Goal: Transaction & Acquisition: Purchase product/service

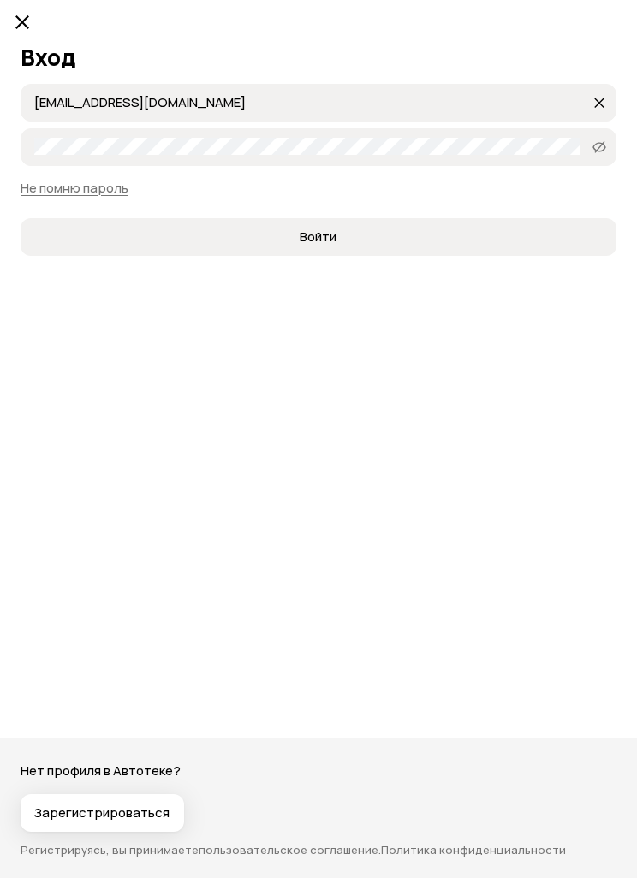
click at [356, 133] on label "Пароль" at bounding box center [318, 147] width 595 height 38
type input "[EMAIL_ADDRESS][DOMAIN_NAME]"
click at [360, 240] on span "Войти" at bounding box center [317, 236] width 567 height 17
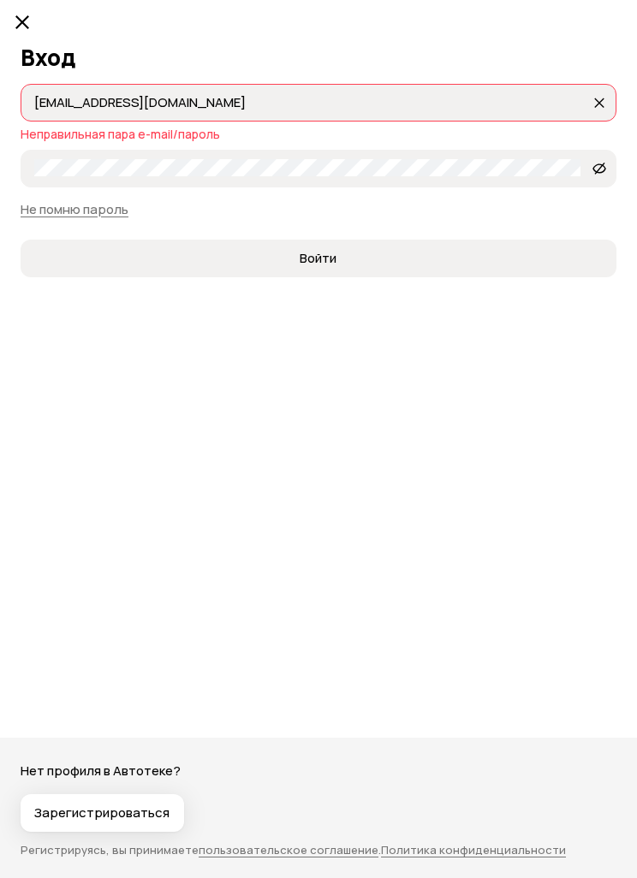
click at [410, 240] on button "Войти" at bounding box center [318, 259] width 595 height 38
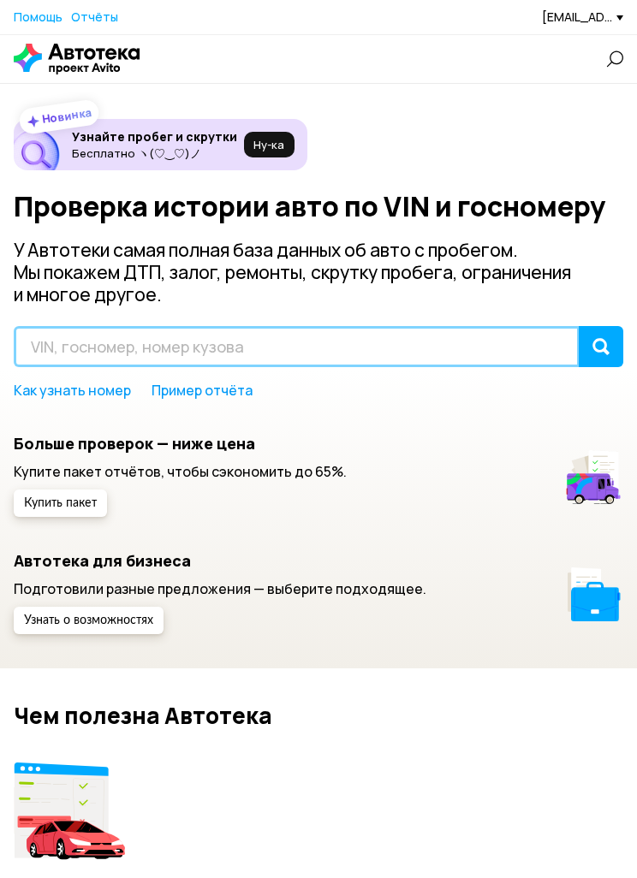
click at [358, 351] on input "text" at bounding box center [297, 346] width 566 height 41
type input "[US_VEHICLE_IDENTIFICATION_NUMBER]"
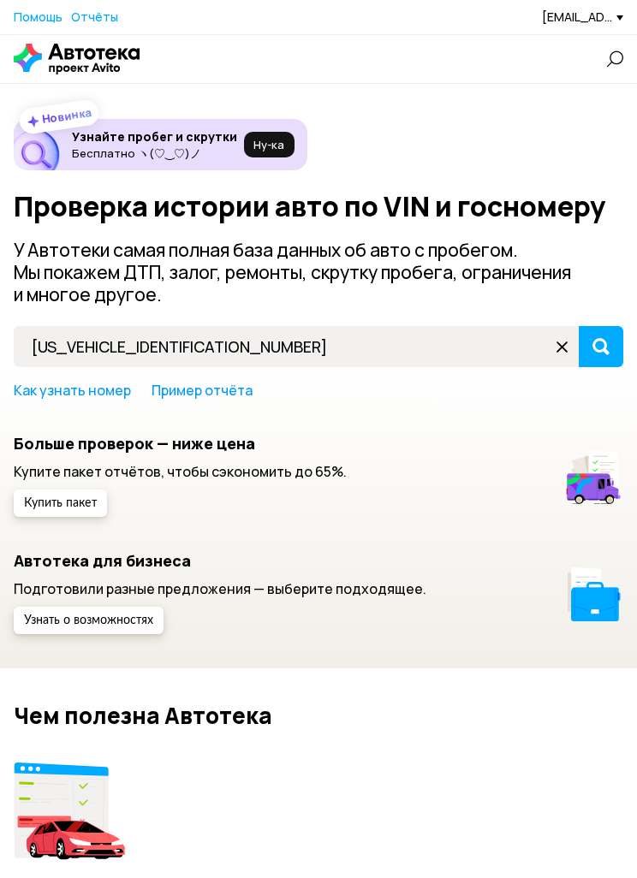
click at [620, 345] on button "submit" at bounding box center [600, 346] width 44 height 41
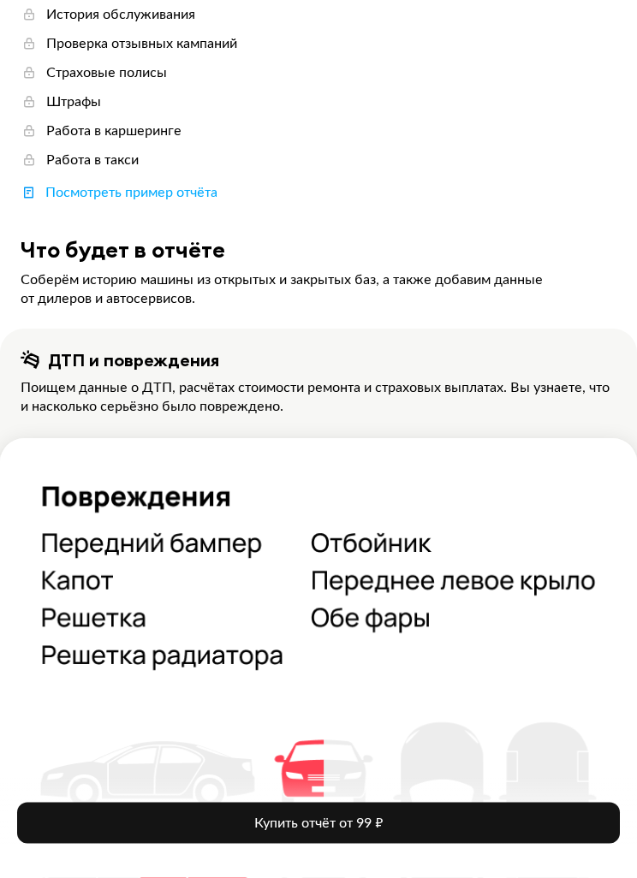
click at [372, 830] on span "Купить отчёт от 99 ₽" at bounding box center [318, 823] width 128 height 14
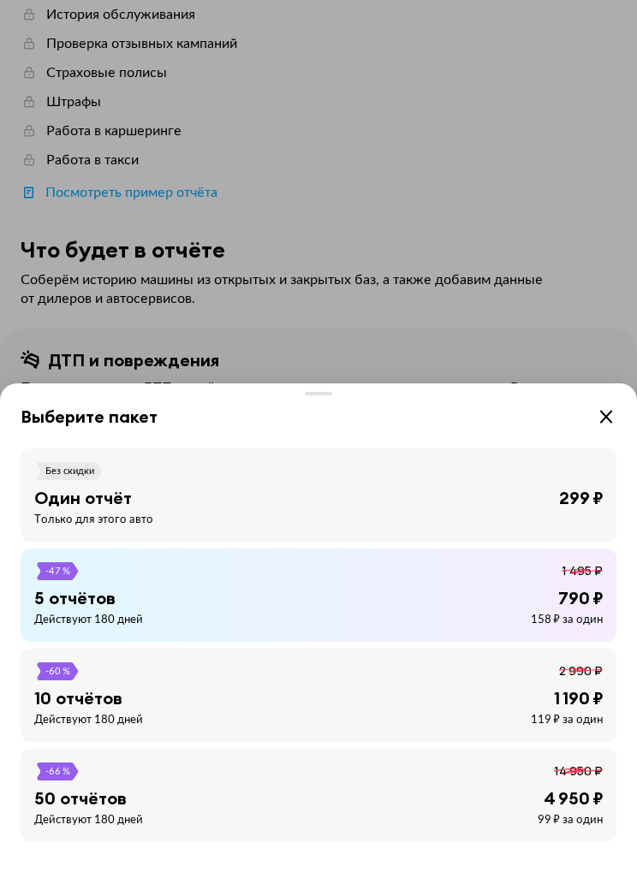
click at [445, 355] on div "Выберите пакет Без скидки Один отчёт 299 ₽ Только для этого авто -47 % 1 495 ₽ …" at bounding box center [318, 439] width 637 height 878
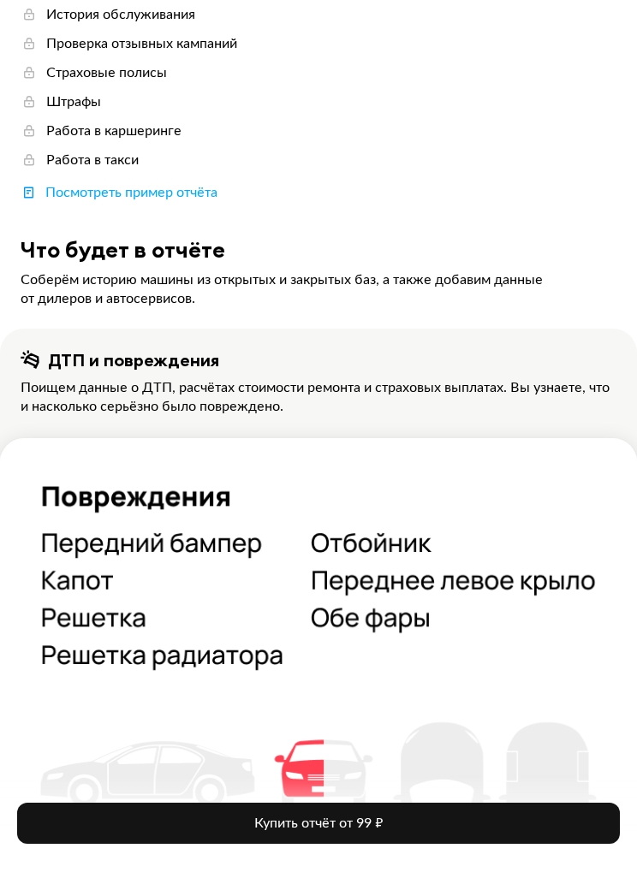
click at [456, 844] on button "Купить отчёт от 99 ₽" at bounding box center [318, 823] width 602 height 41
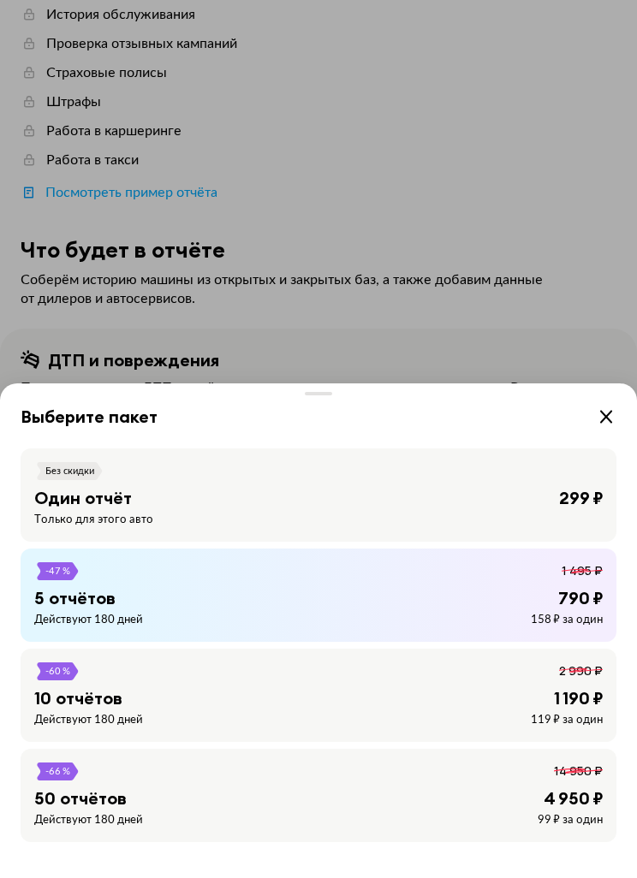
click at [551, 509] on div "Один отчёт 299 ₽" at bounding box center [318, 498] width 568 height 22
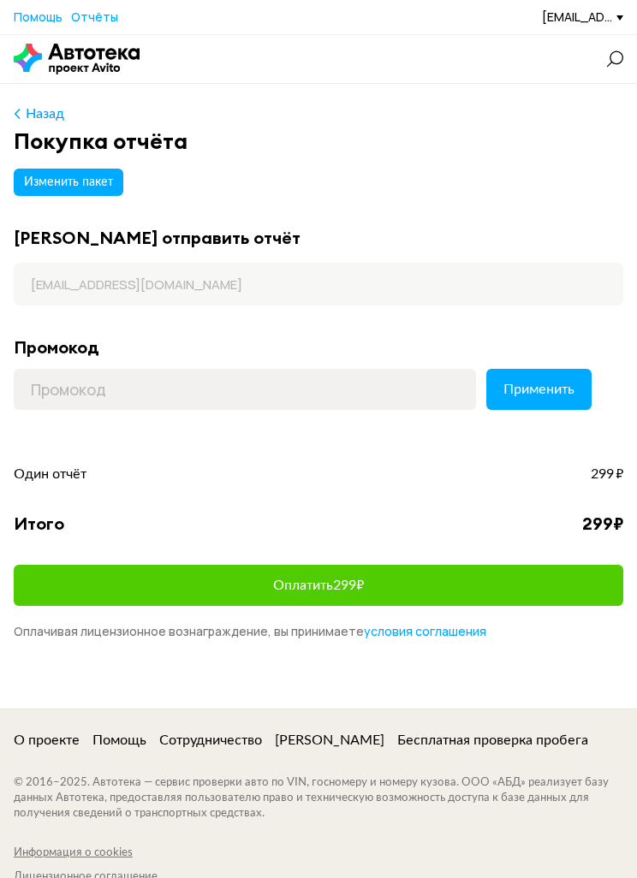
click at [506, 584] on button "Оплатить 299 ₽" at bounding box center [318, 585] width 609 height 41
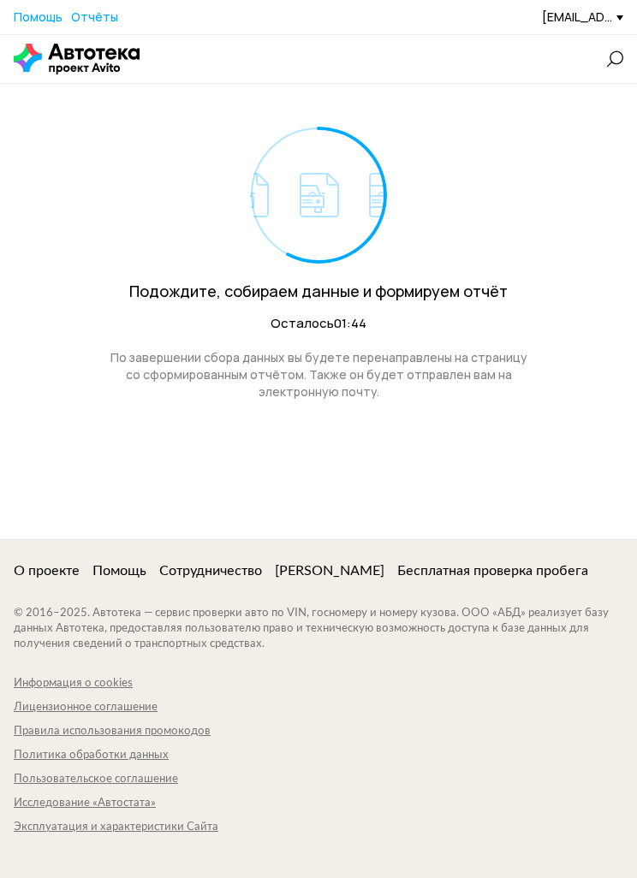
scroll to position [21, 0]
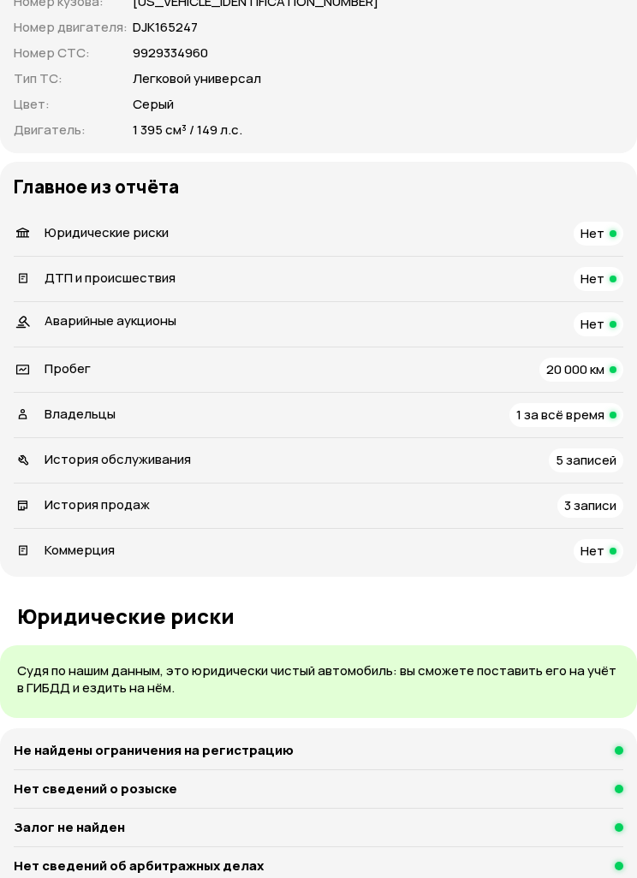
scroll to position [848, 0]
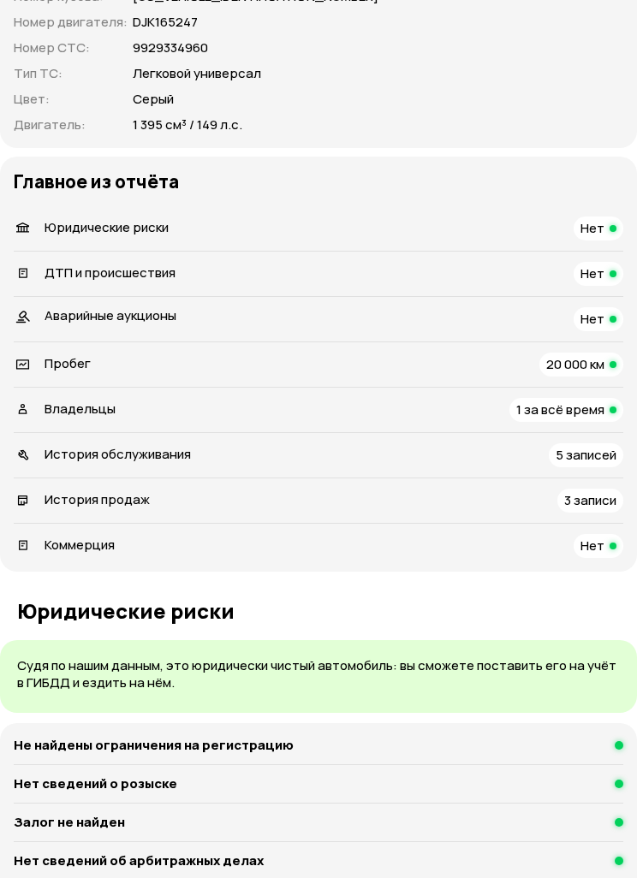
click at [594, 356] on span "20 000 км" at bounding box center [575, 365] width 58 height 18
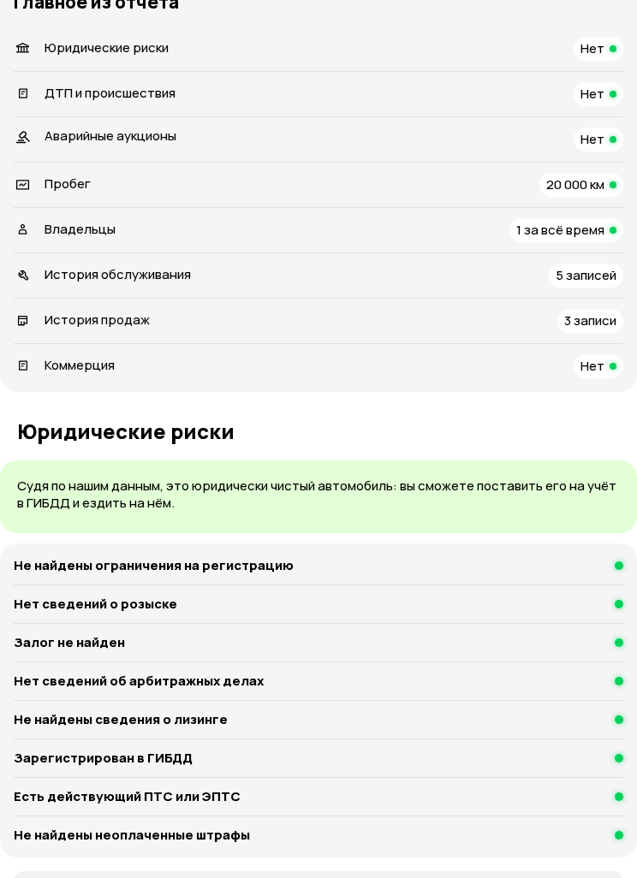
click at [606, 311] on span "3 записи" at bounding box center [590, 320] width 52 height 18
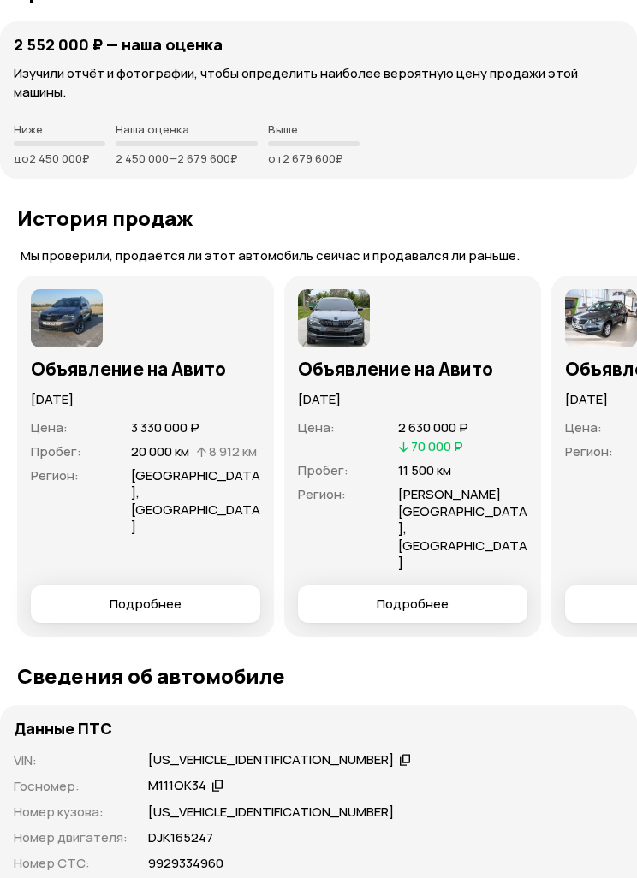
scroll to position [0, 0]
click at [339, 289] on img at bounding box center [334, 318] width 72 height 58
click at [347, 289] on img at bounding box center [334, 318] width 72 height 58
click at [428, 595] on span "Подробнее" at bounding box center [412, 603] width 72 height 17
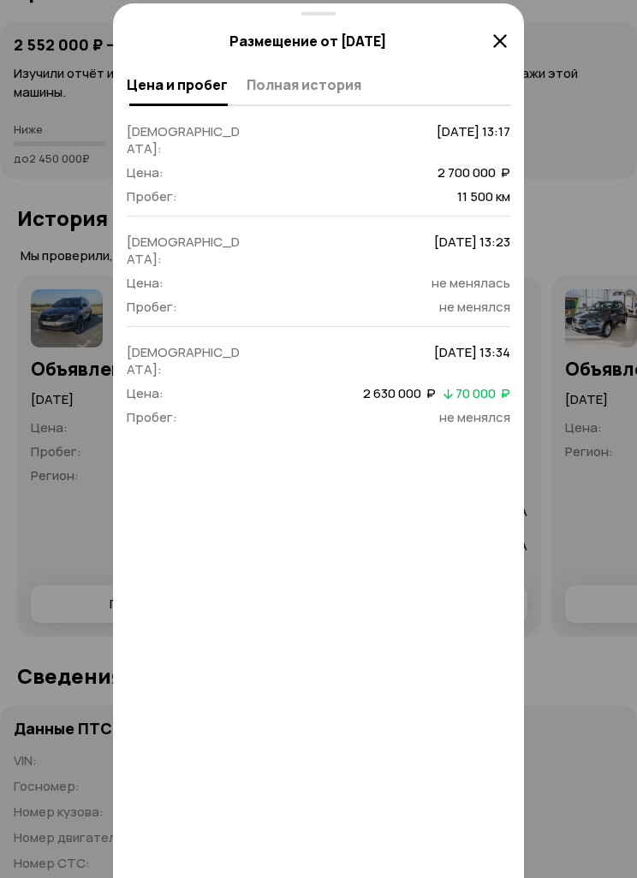
click at [445, 384] on icon at bounding box center [447, 392] width 11 height 17
click at [205, 351] on dl "Дата: [DATE] 13:34 Цена: 2 630 000  ₽   70 000  ₽ Пробег: не менялся" at bounding box center [318, 385] width 383 height 82
click at [500, 42] on icon at bounding box center [499, 41] width 21 height 21
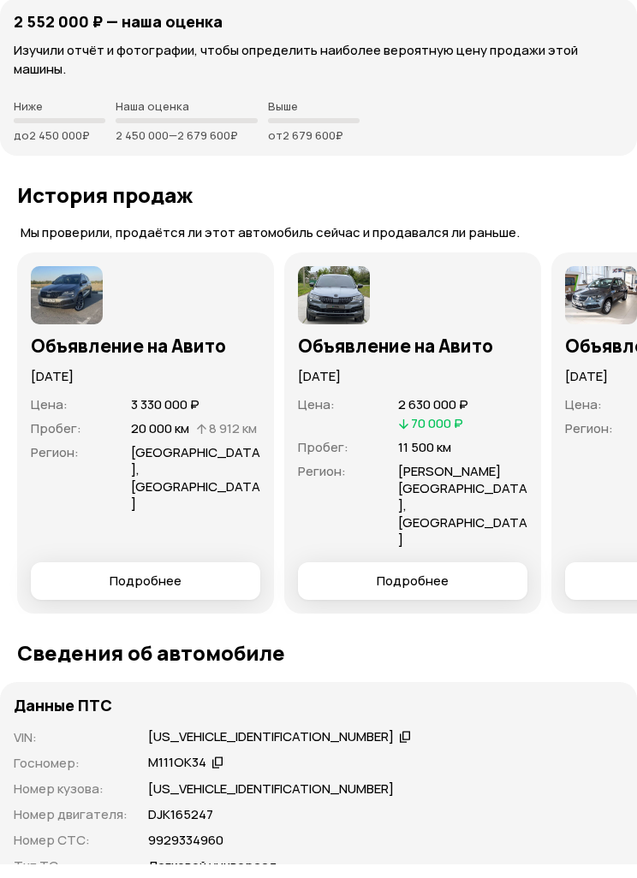
click at [452, 586] on span "Подробнее" at bounding box center [411, 594] width 201 height 17
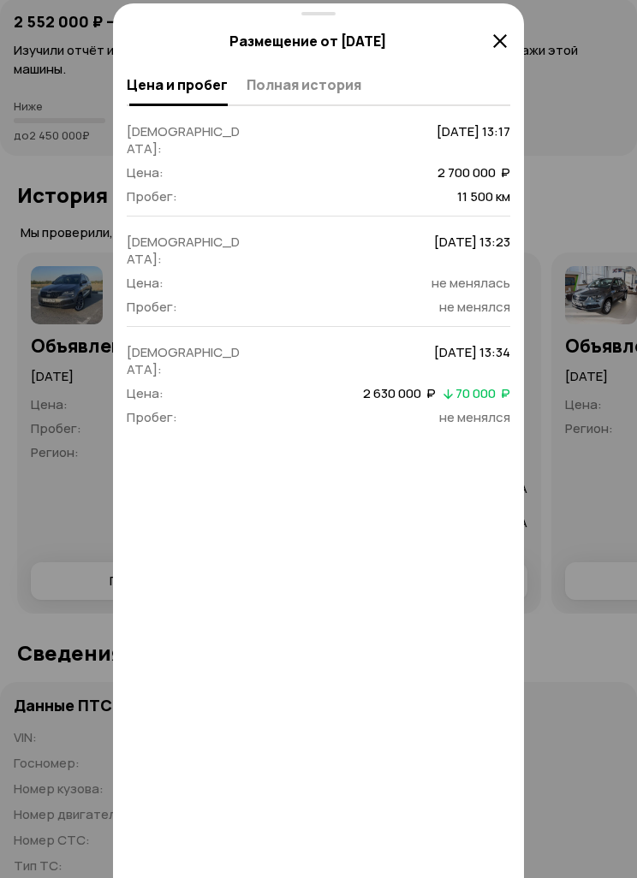
click at [303, 84] on span "Полная история" at bounding box center [303, 84] width 115 height 17
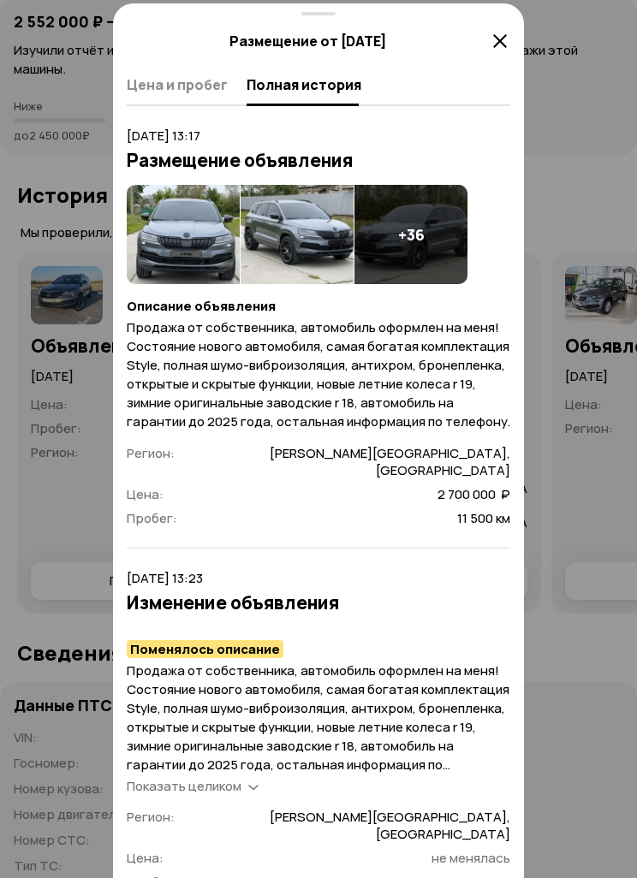
click at [309, 246] on img at bounding box center [296, 234] width 113 height 99
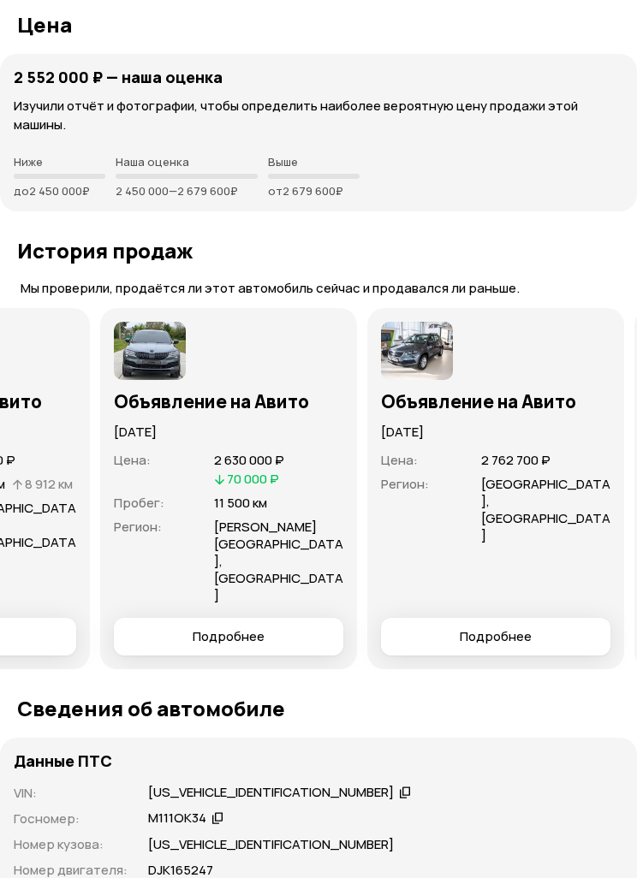
scroll to position [0, 186]
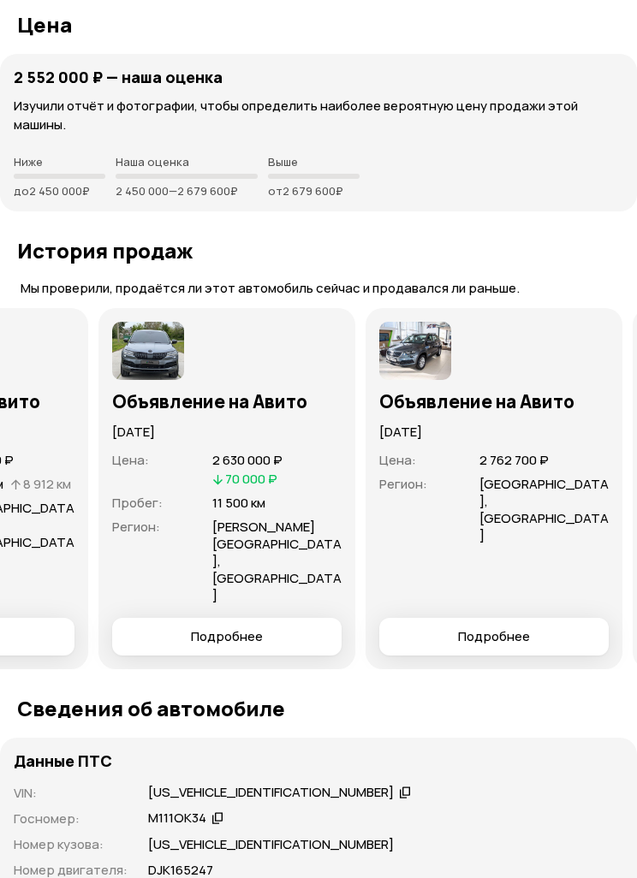
click at [493, 628] on span "Подробнее" at bounding box center [494, 636] width 72 height 17
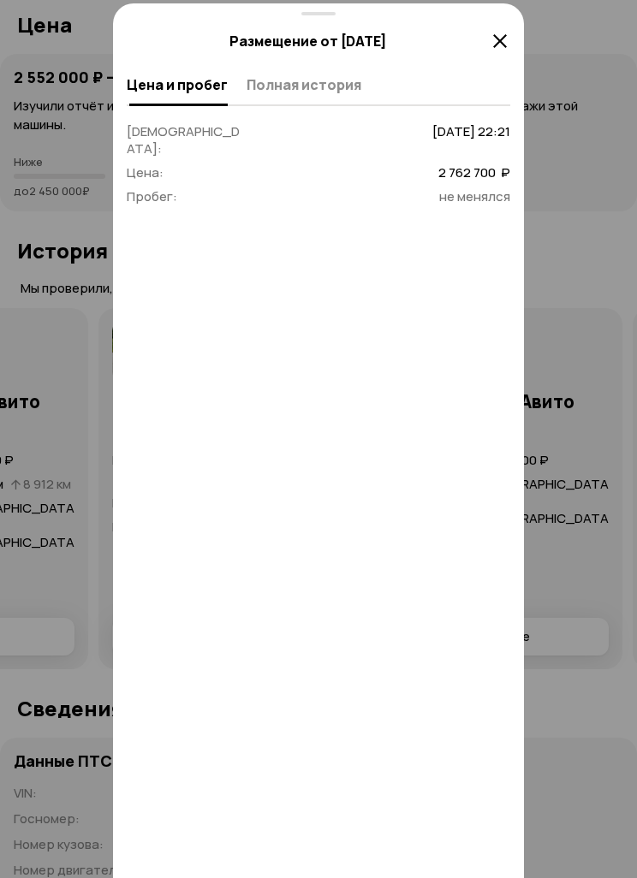
click at [354, 76] on span "Полная история" at bounding box center [303, 84] width 115 height 17
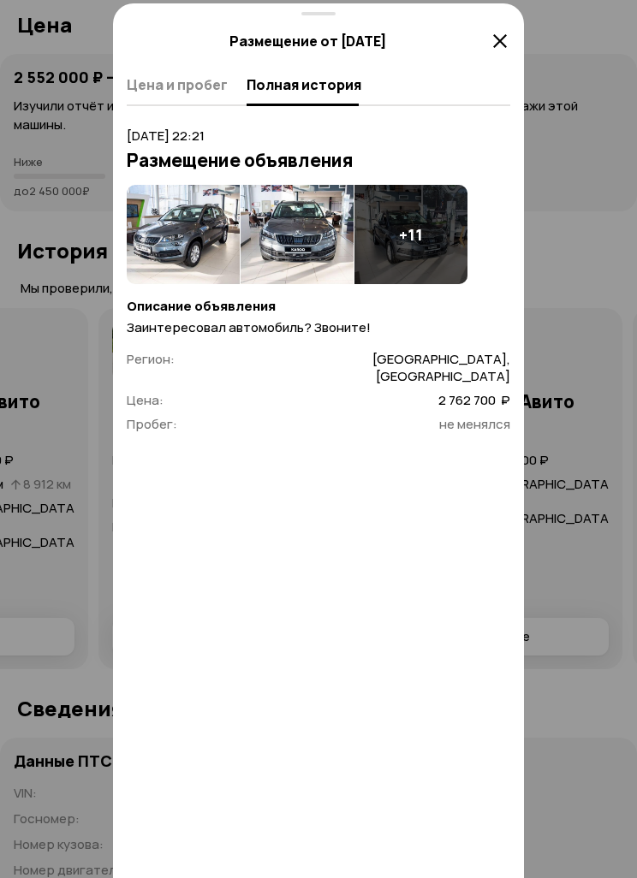
click at [301, 240] on img at bounding box center [296, 234] width 113 height 99
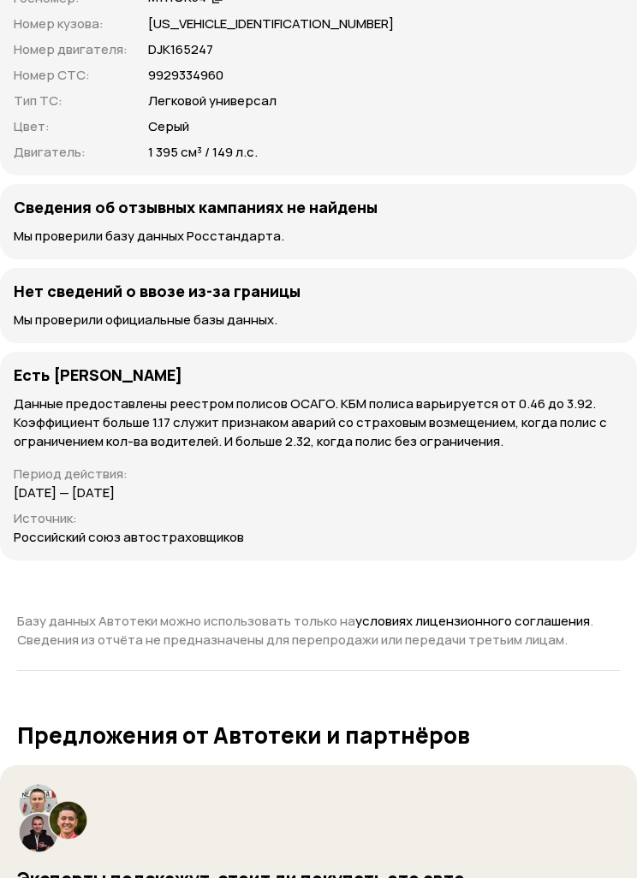
scroll to position [4958, 0]
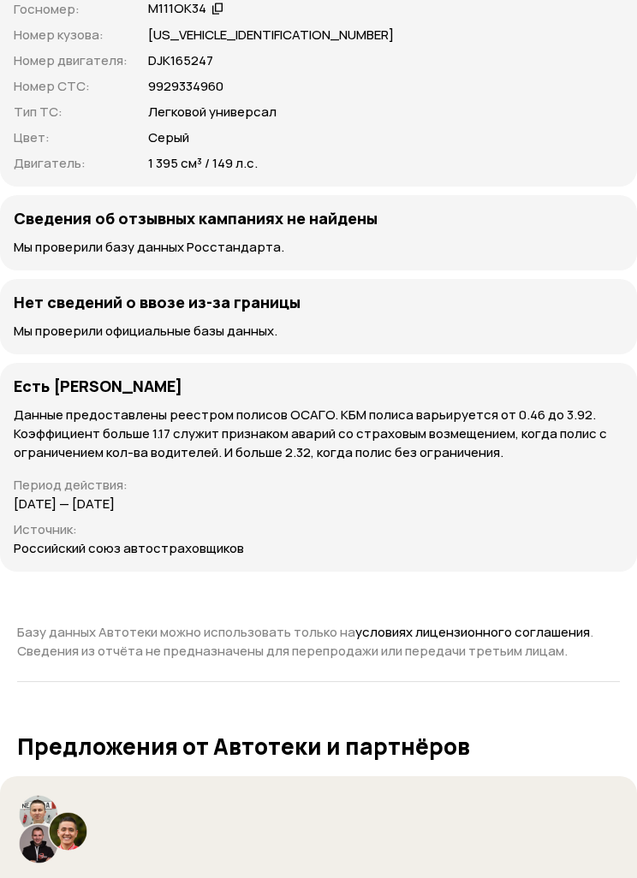
click at [432, 406] on p "Данные предоставлены реестром полисов ОСАГО. КБМ полиса варьируется от 0.46 до …" at bounding box center [318, 434] width 609 height 56
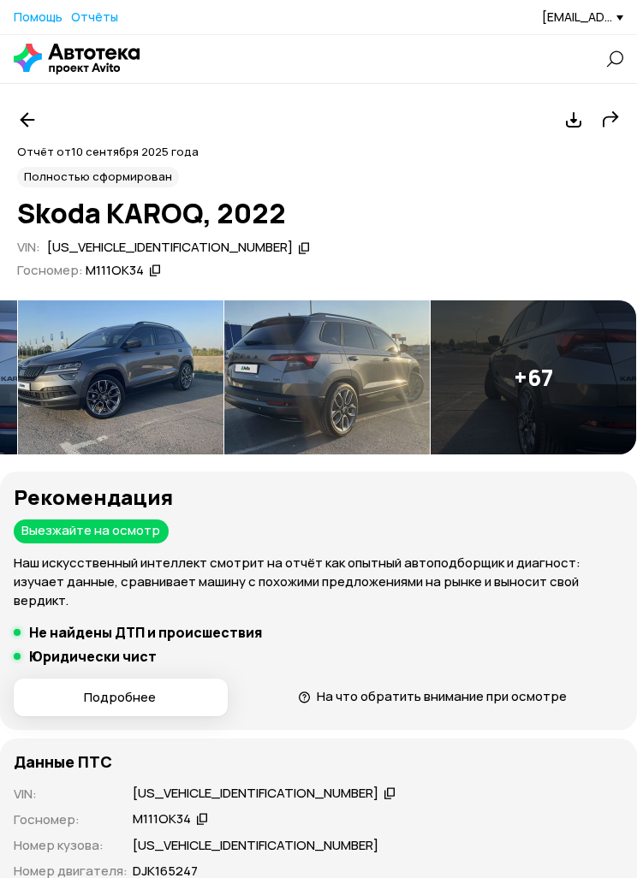
scroll to position [0, 1022]
click at [542, 379] on img at bounding box center [533, 377] width 205 height 154
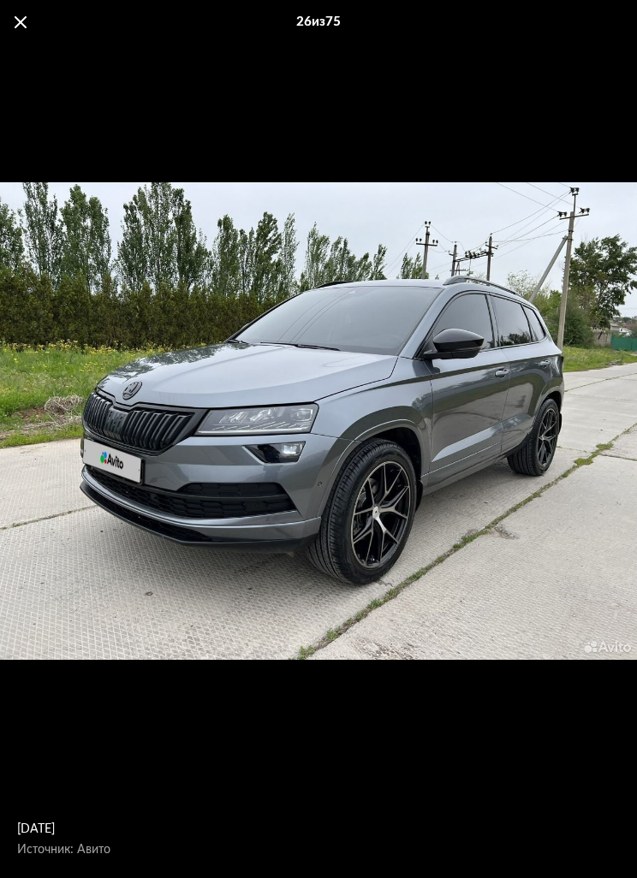
click at [574, 517] on div "[DATE] Источник: Авито" at bounding box center [318, 421] width 637 height 496
click at [474, 593] on div "[DATE] Источник: Авито" at bounding box center [318, 421] width 637 height 496
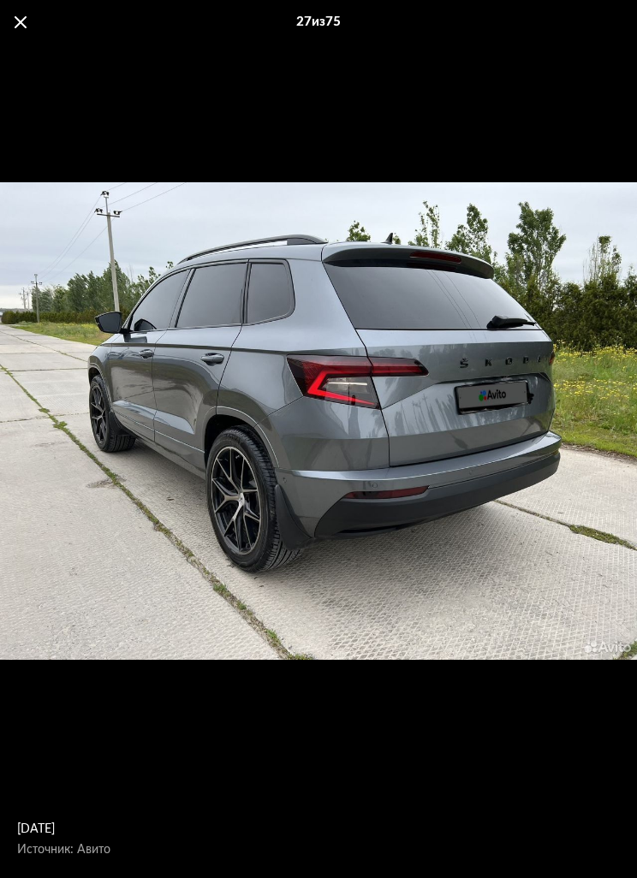
click at [389, 593] on div "[DATE] Источник: Авито" at bounding box center [318, 421] width 637 height 496
click at [399, 582] on div "[DATE] Источник: Авито" at bounding box center [318, 421] width 637 height 496
click at [393, 573] on div "[DATE] Источник: Авито" at bounding box center [318, 421] width 637 height 496
click at [379, 578] on div "[DATE] Источник: Авито" at bounding box center [318, 421] width 637 height 496
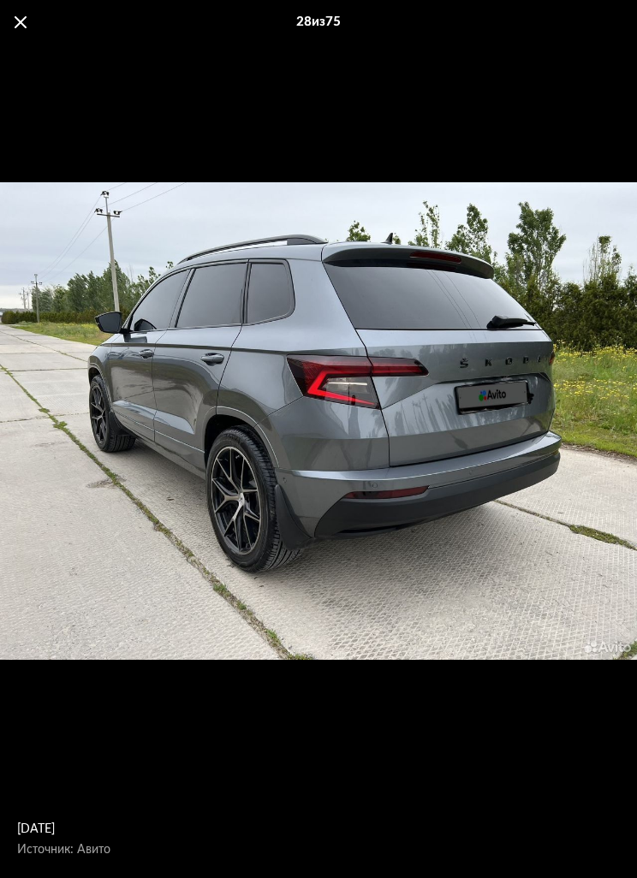
click at [76, 359] on div "[DATE] Источник: Авито" at bounding box center [318, 421] width 637 height 496
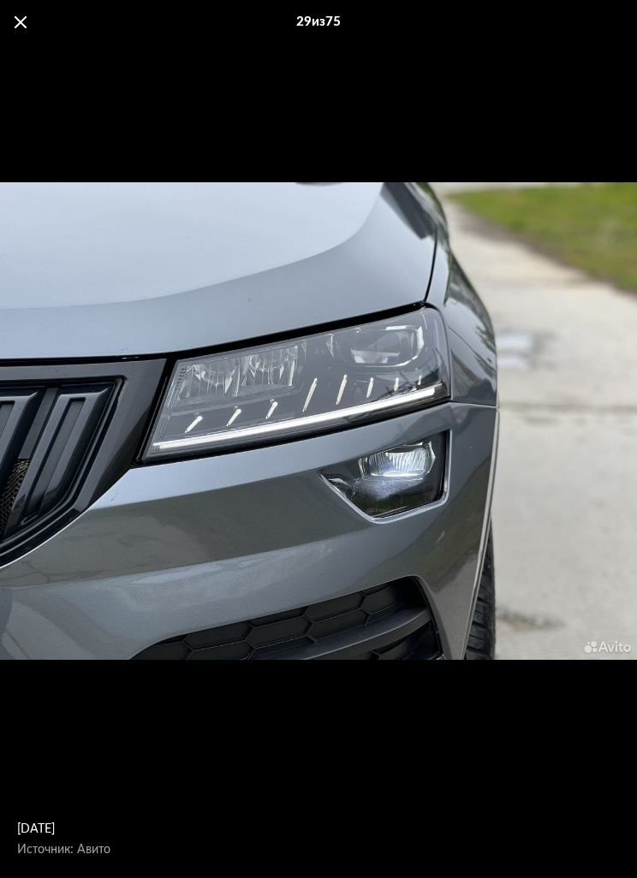
click at [475, 639] on div "[DATE] Источник: Авито" at bounding box center [318, 421] width 637 height 496
click at [444, 620] on div "[DATE] Источник: Авито" at bounding box center [318, 421] width 637 height 496
click at [435, 582] on div "[DATE] Источник: Авито" at bounding box center [318, 421] width 637 height 496
click at [431, 579] on div "[DATE] Источник: Авито" at bounding box center [318, 421] width 637 height 496
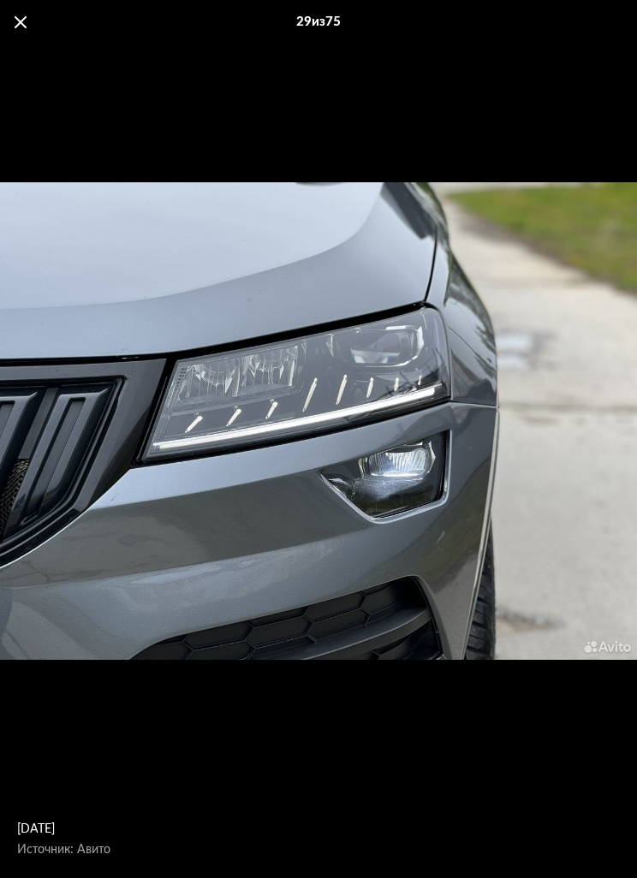
click at [430, 578] on div "[DATE] Источник: Авито" at bounding box center [318, 421] width 637 height 496
click at [61, 341] on div "[DATE] Источник: Авито" at bounding box center [318, 421] width 637 height 496
click at [488, 76] on div "[DATE] Источник: Авито" at bounding box center [318, 420] width 637 height 753
click at [487, 76] on div "[DATE] Источник: Авито" at bounding box center [318, 420] width 637 height 753
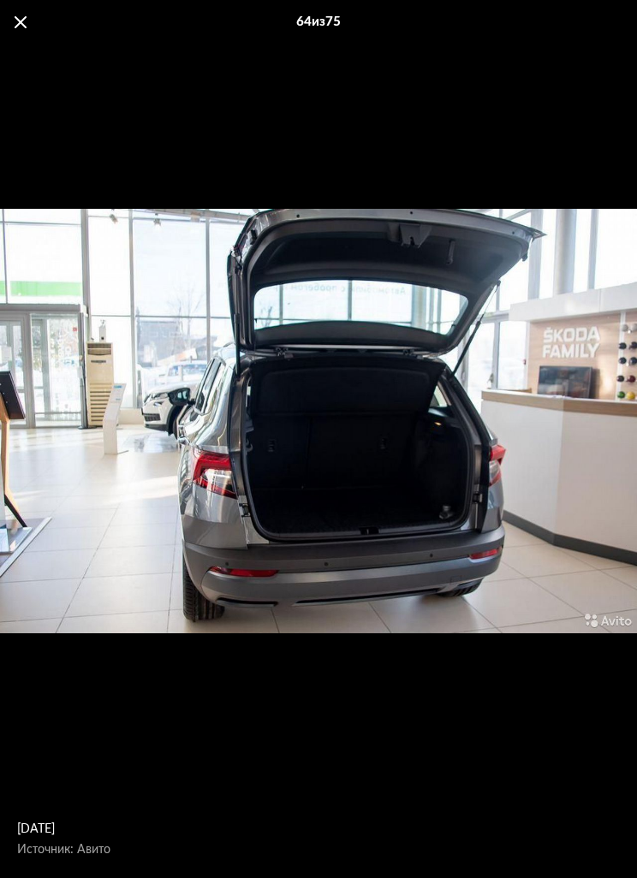
click at [21, 46] on div "[DATE] Источник: Авито" at bounding box center [318, 420] width 637 height 753
click at [40, 32] on div "64 из 75" at bounding box center [318, 22] width 637 height 44
click at [40, 31] on div "64 из 75" at bounding box center [318, 22] width 637 height 44
click at [25, 20] on span at bounding box center [21, 22] width 12 height 12
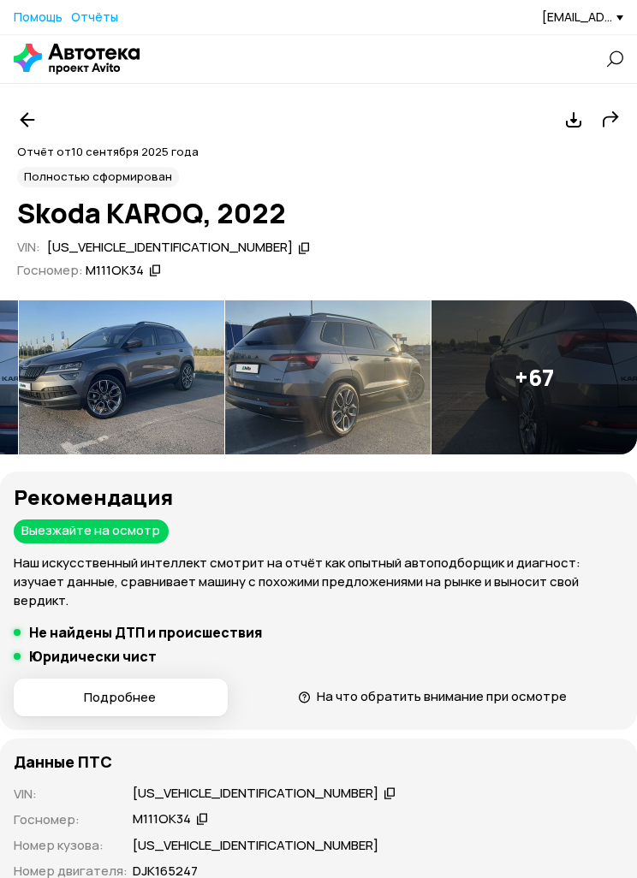
click at [30, 18] on span "Помощь" at bounding box center [38, 17] width 49 height 16
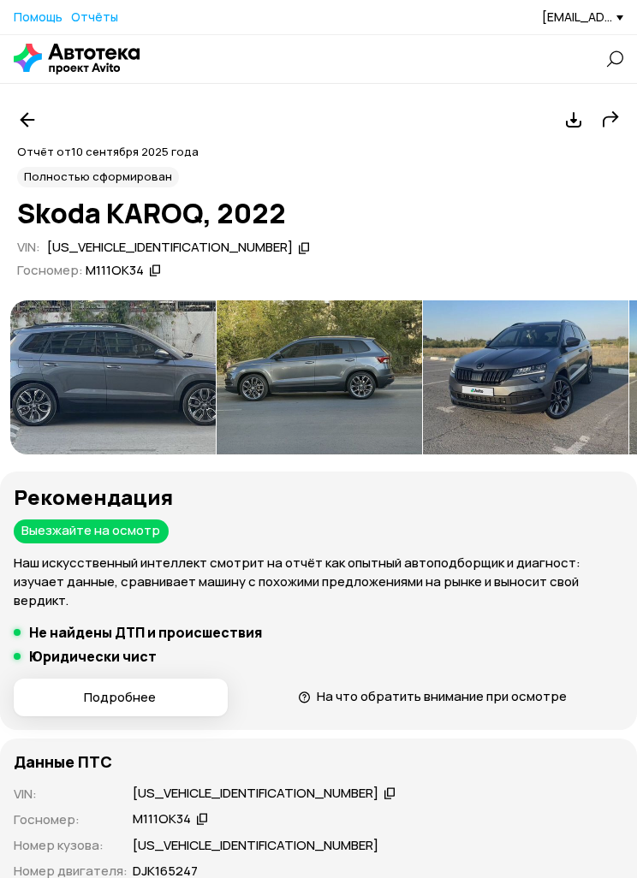
click at [499, 364] on img at bounding box center [525, 377] width 205 height 154
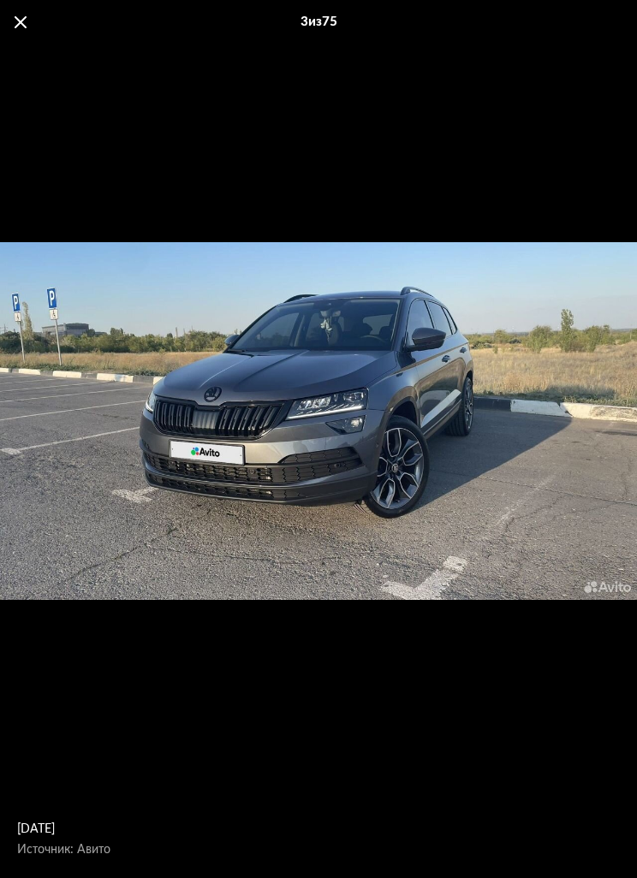
click at [358, 368] on div "[DATE] Источник: Авито" at bounding box center [318, 421] width 637 height 496
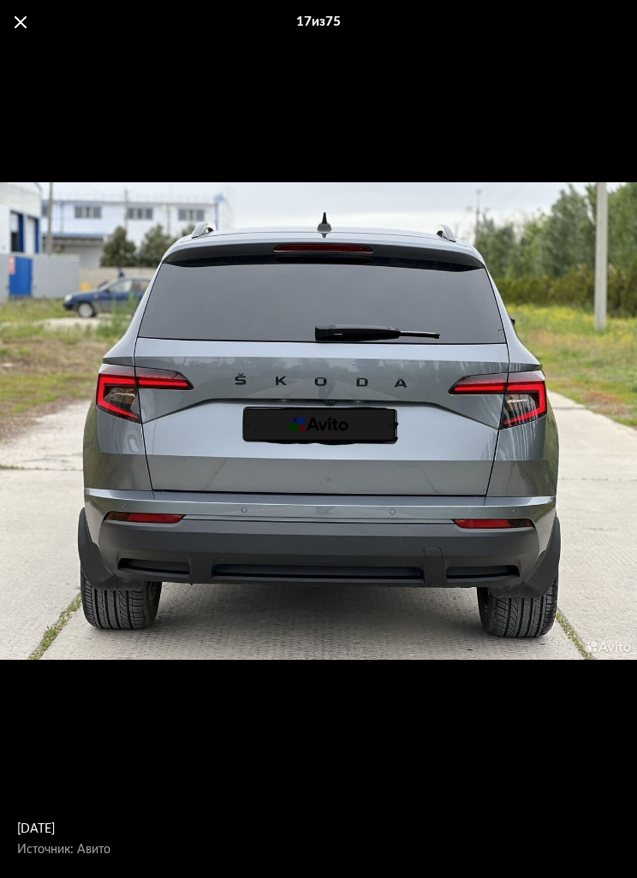
click at [27, 39] on div "17 из 75" at bounding box center [318, 22] width 637 height 44
click at [26, 23] on span at bounding box center [21, 22] width 12 height 12
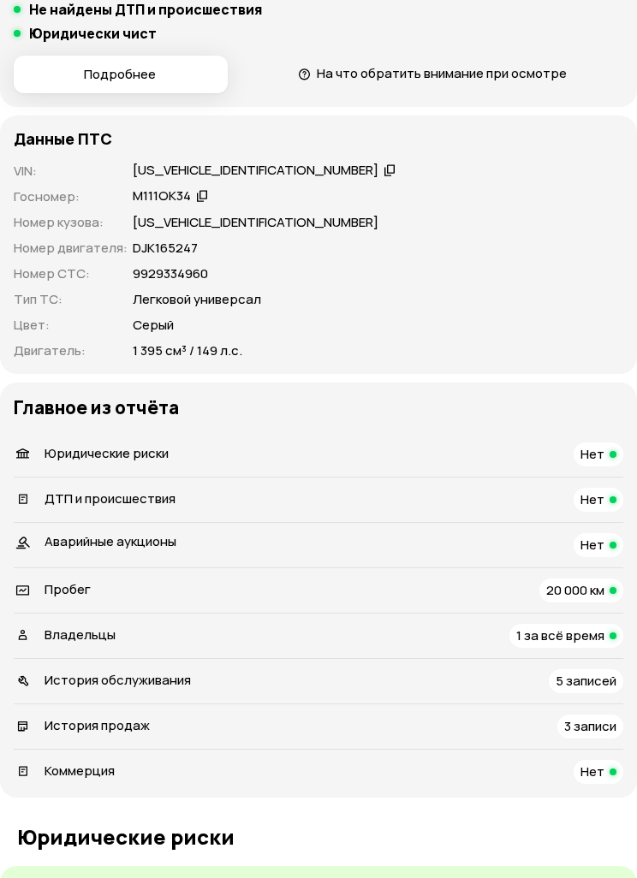
scroll to position [623, 0]
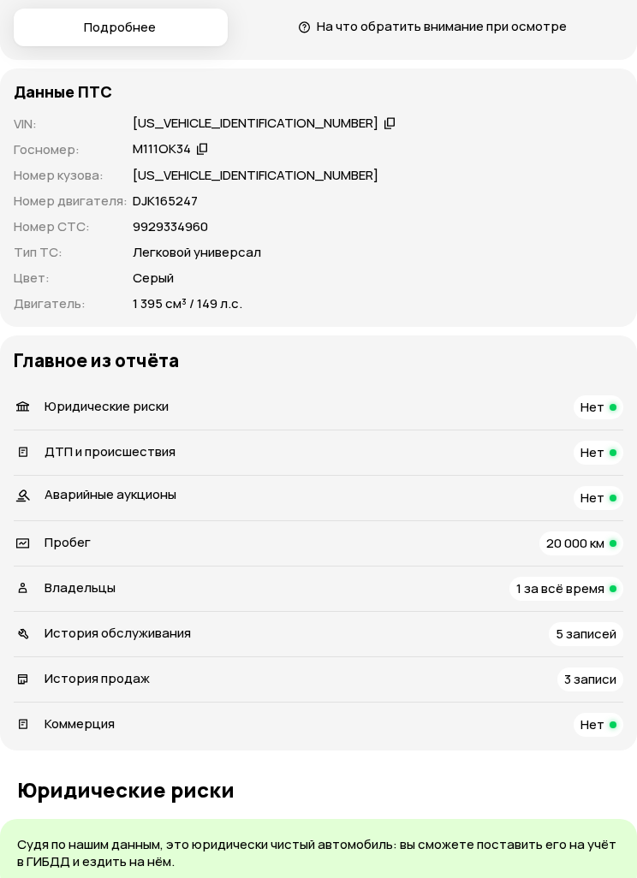
click at [565, 580] on span "1 за всё время" at bounding box center [560, 589] width 88 height 18
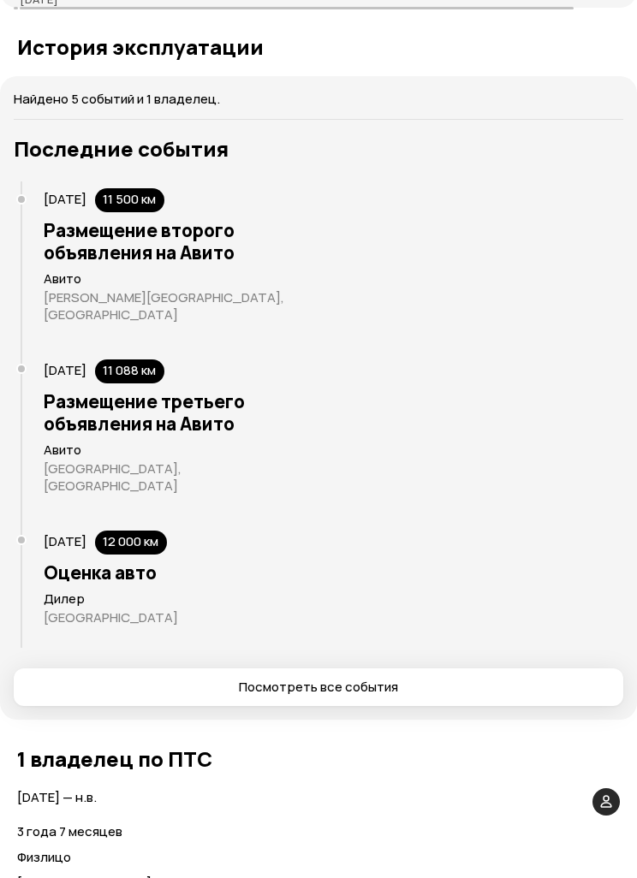
scroll to position [3052, 0]
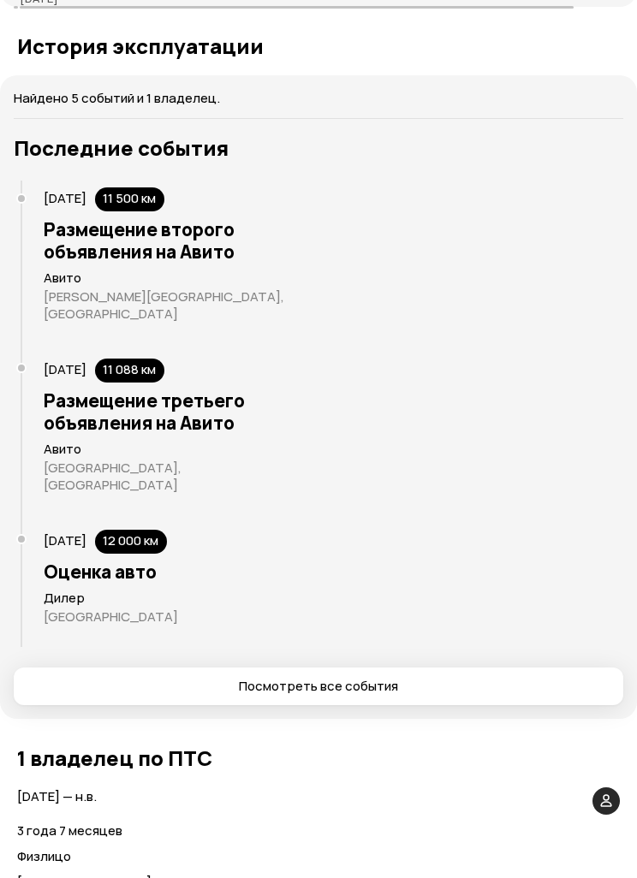
click at [389, 678] on span "Посмотреть все события" at bounding box center [318, 686] width 159 height 17
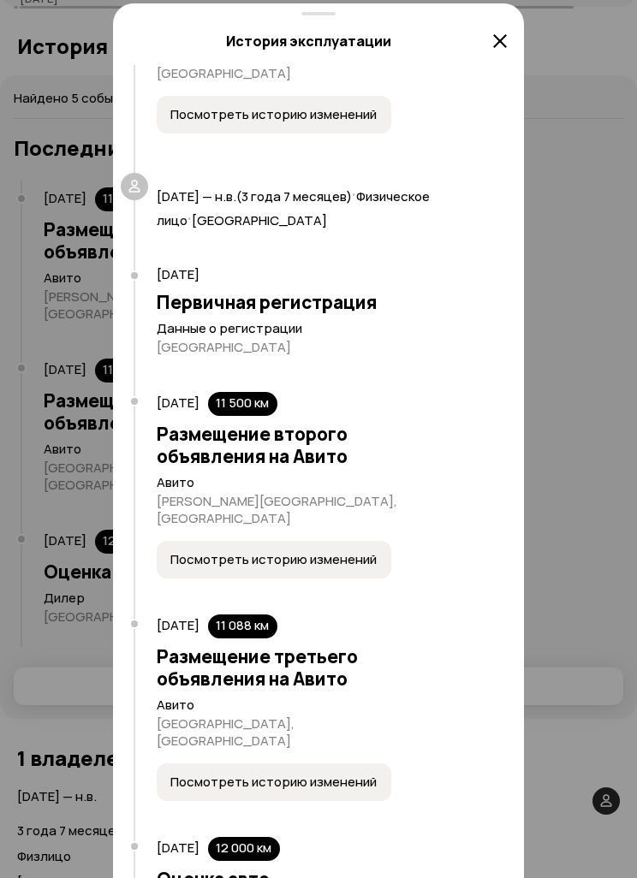
scroll to position [167, 0]
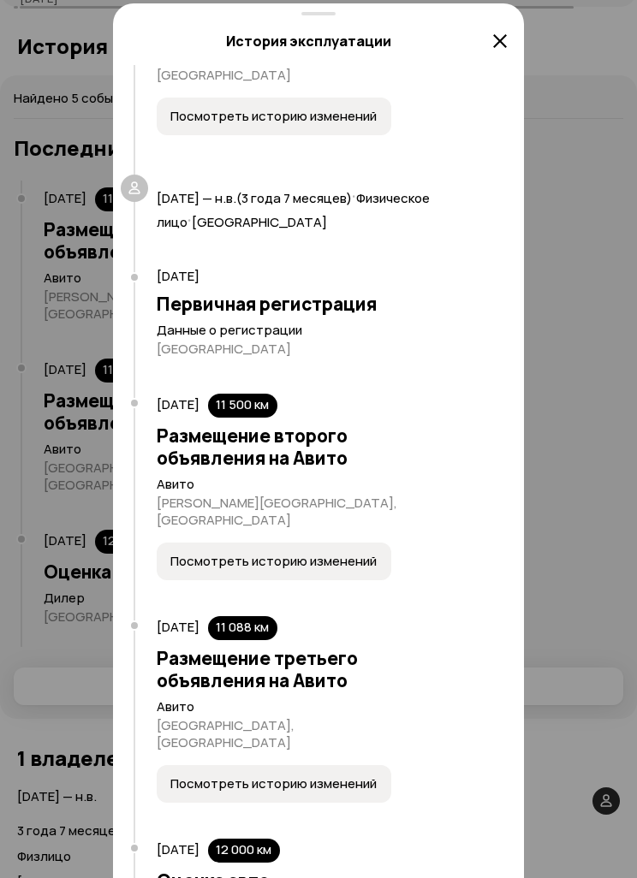
click at [619, 353] on div at bounding box center [318, 27] width 637 height 1810
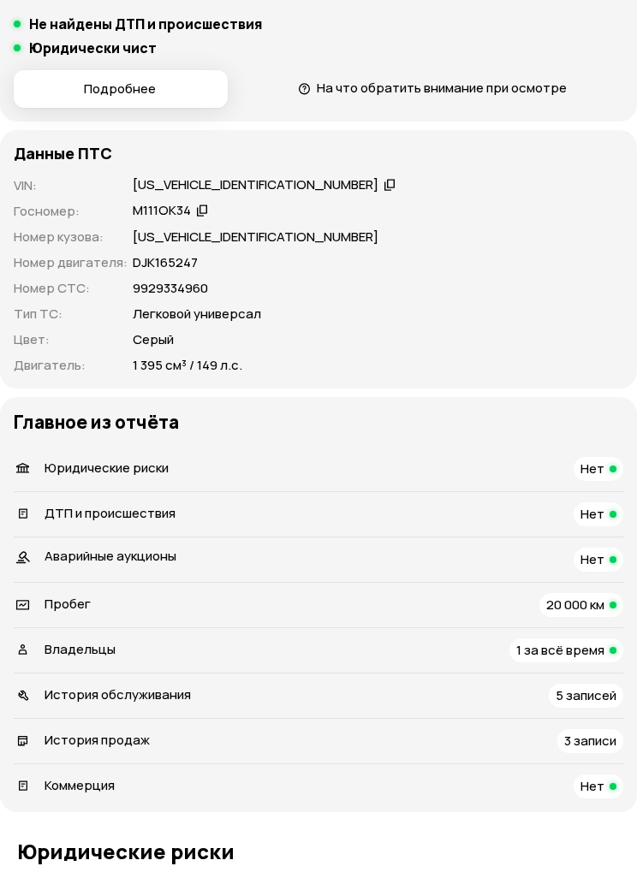
scroll to position [862, 0]
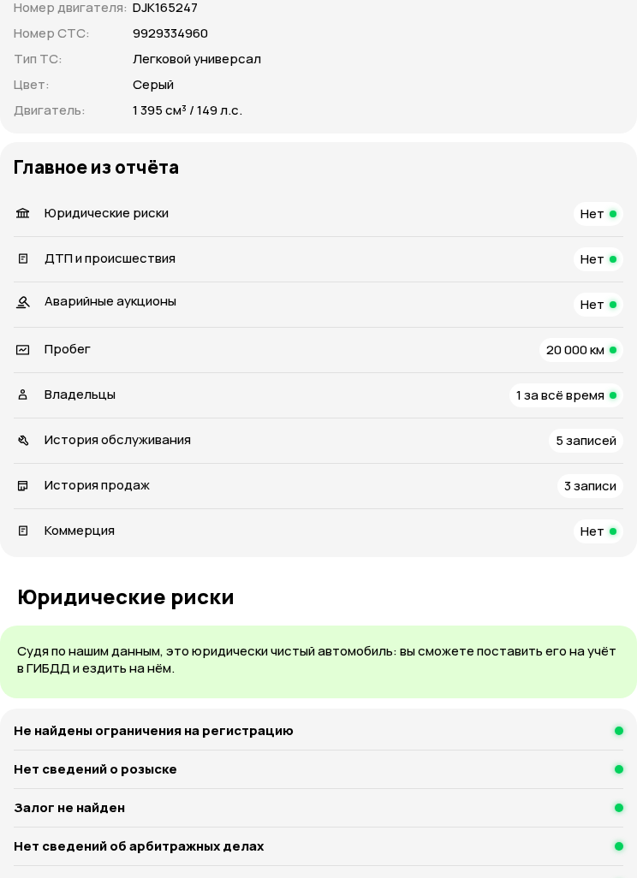
click at [41, 429] on div "История обслуживания 5 записей" at bounding box center [318, 441] width 609 height 24
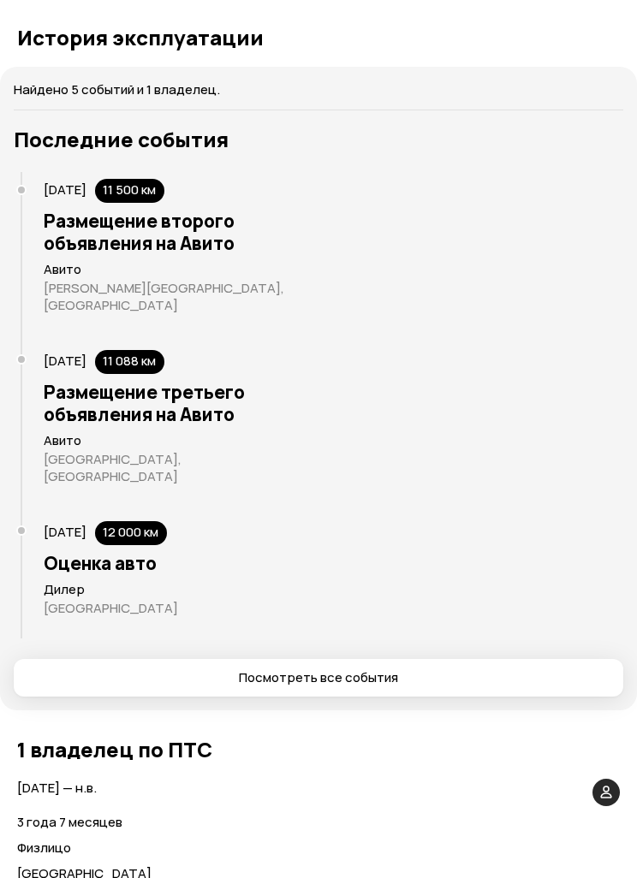
scroll to position [3063, 0]
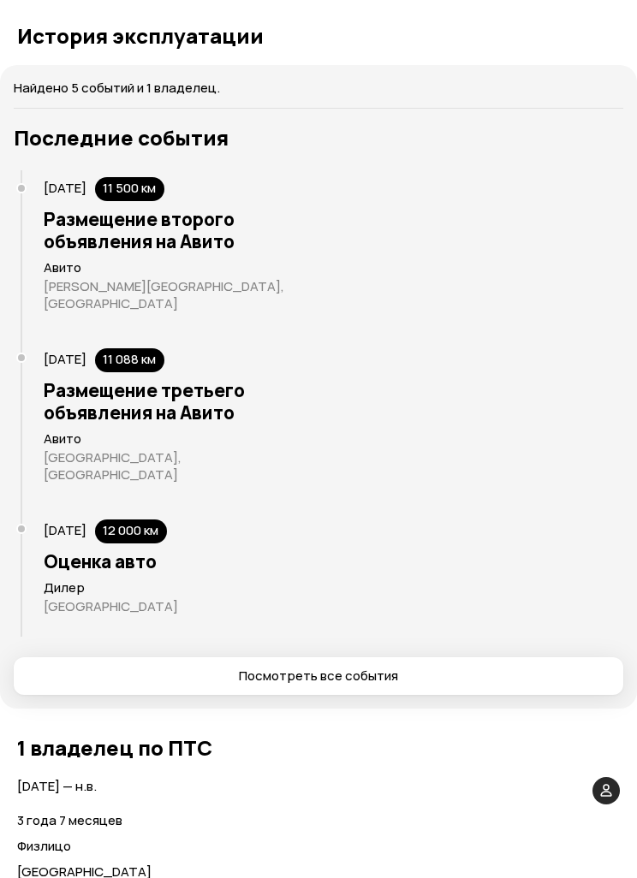
click at [142, 667] on span "Посмотреть все события" at bounding box center [317, 675] width 581 height 17
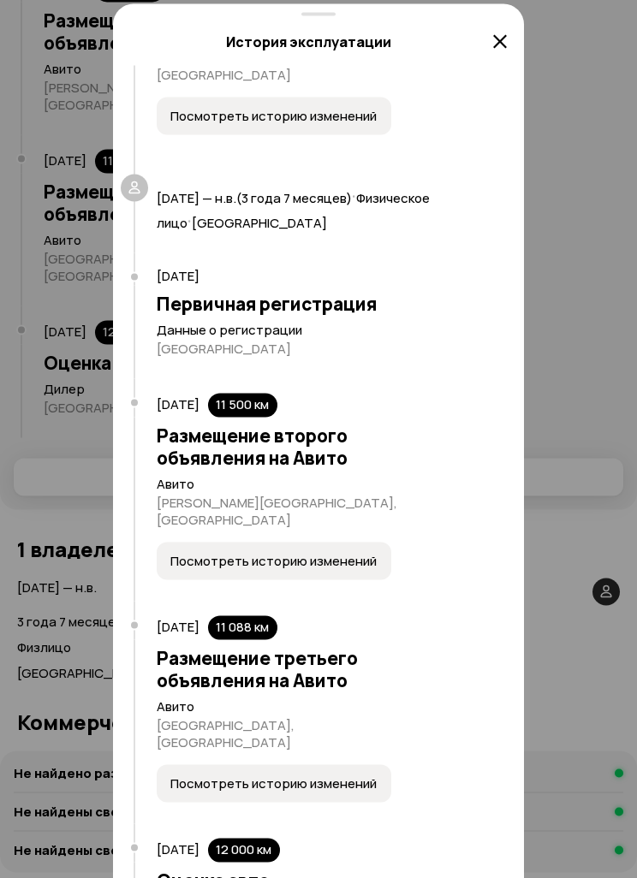
scroll to position [3260, 0]
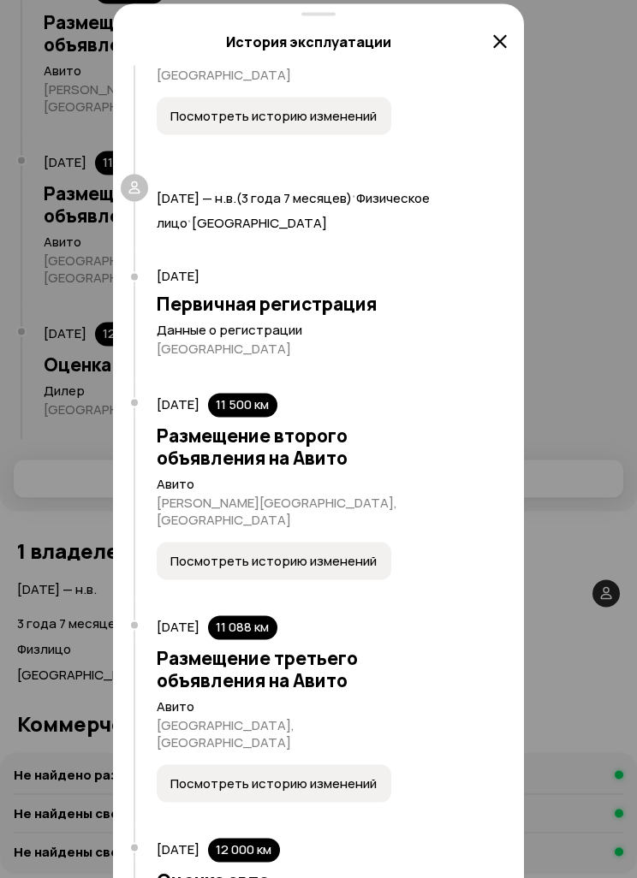
click at [505, 33] on icon at bounding box center [499, 42] width 21 height 21
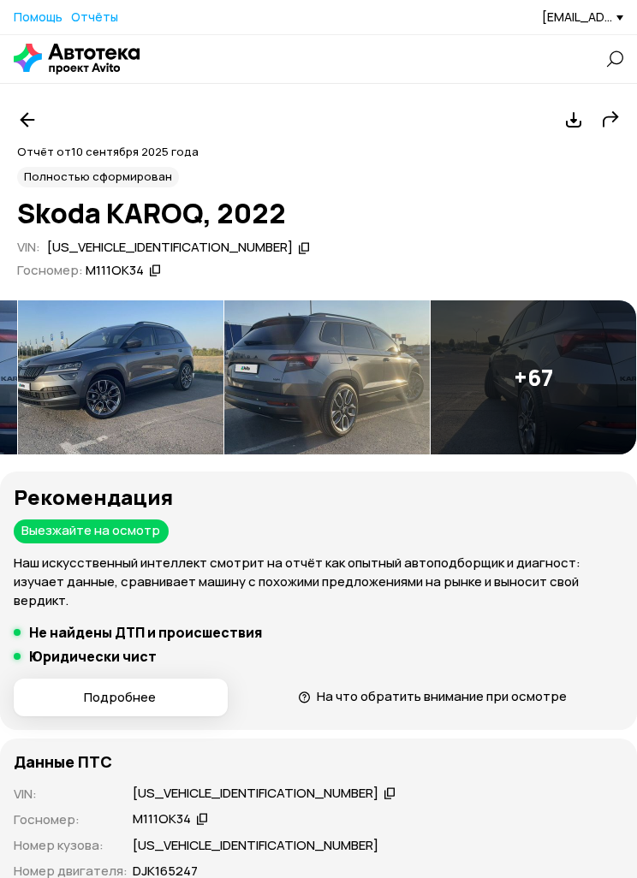
scroll to position [0, 1022]
click at [15, 115] on div at bounding box center [27, 119] width 31 height 31
